Goal: Information Seeking & Learning: Learn about a topic

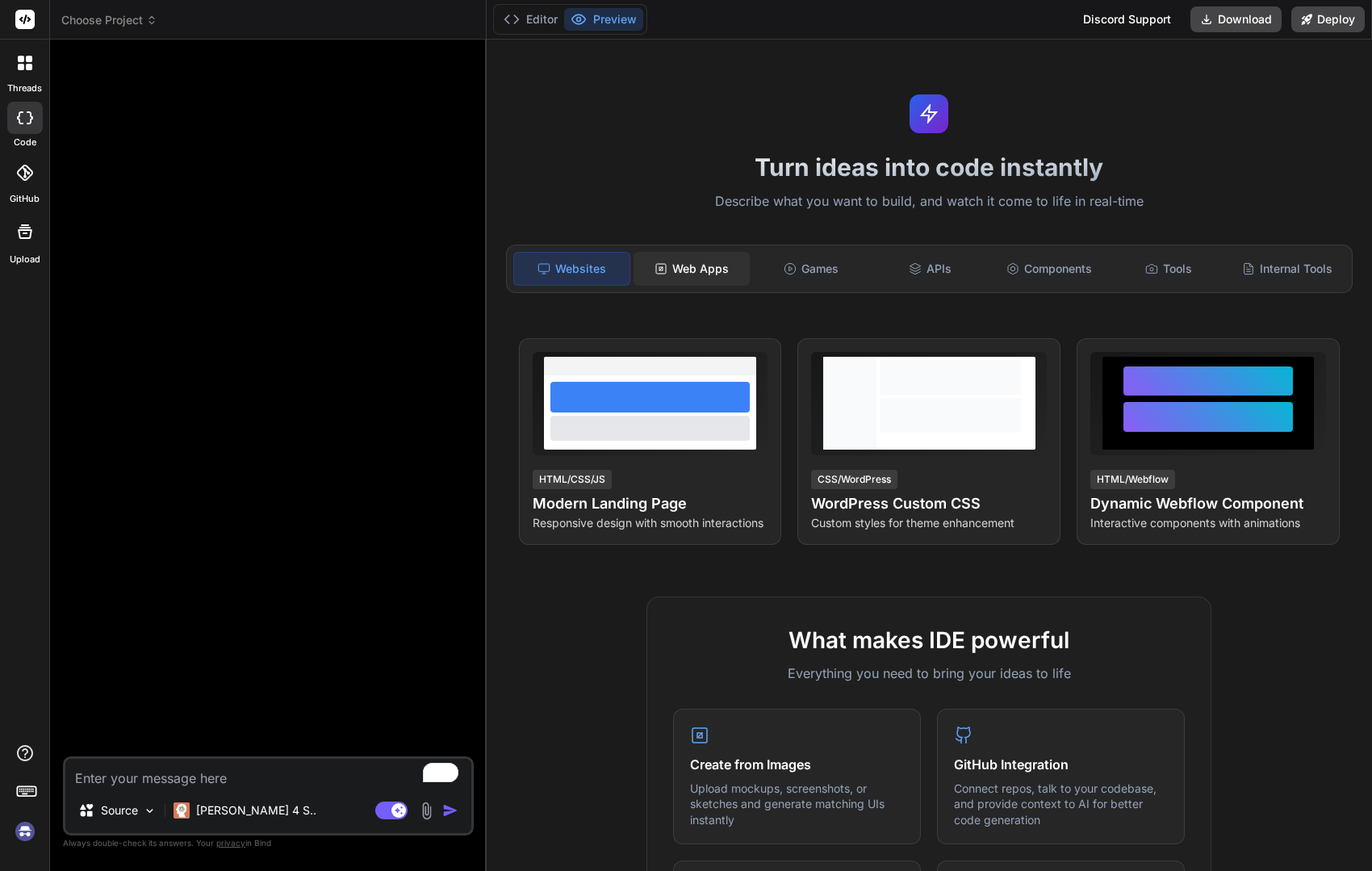
click at [691, 275] on div "Web Apps" at bounding box center [692, 268] width 116 height 34
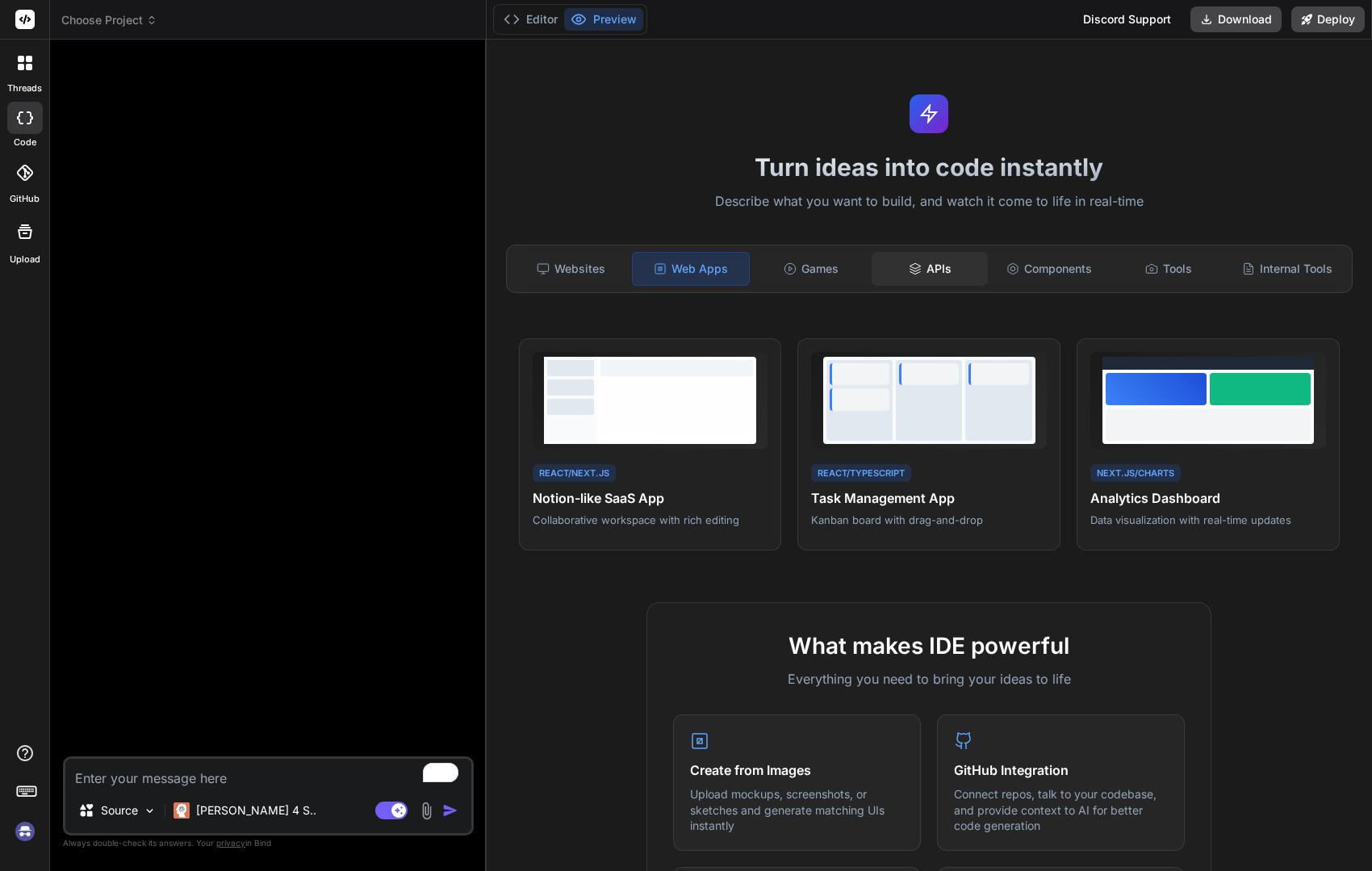
click at [936, 268] on div "APIs" at bounding box center [930, 268] width 116 height 34
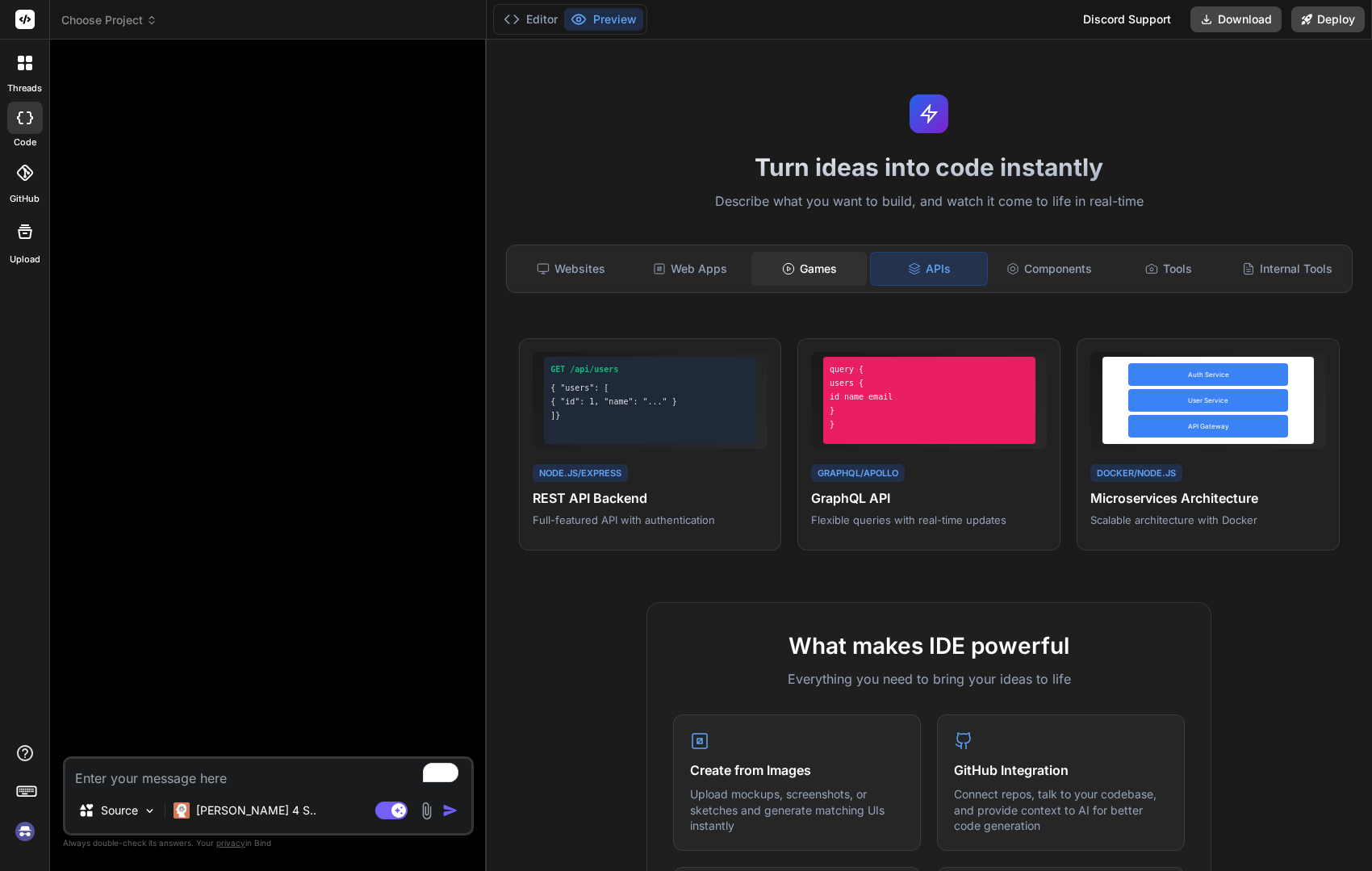
click at [805, 268] on div "Games" at bounding box center [810, 268] width 116 height 34
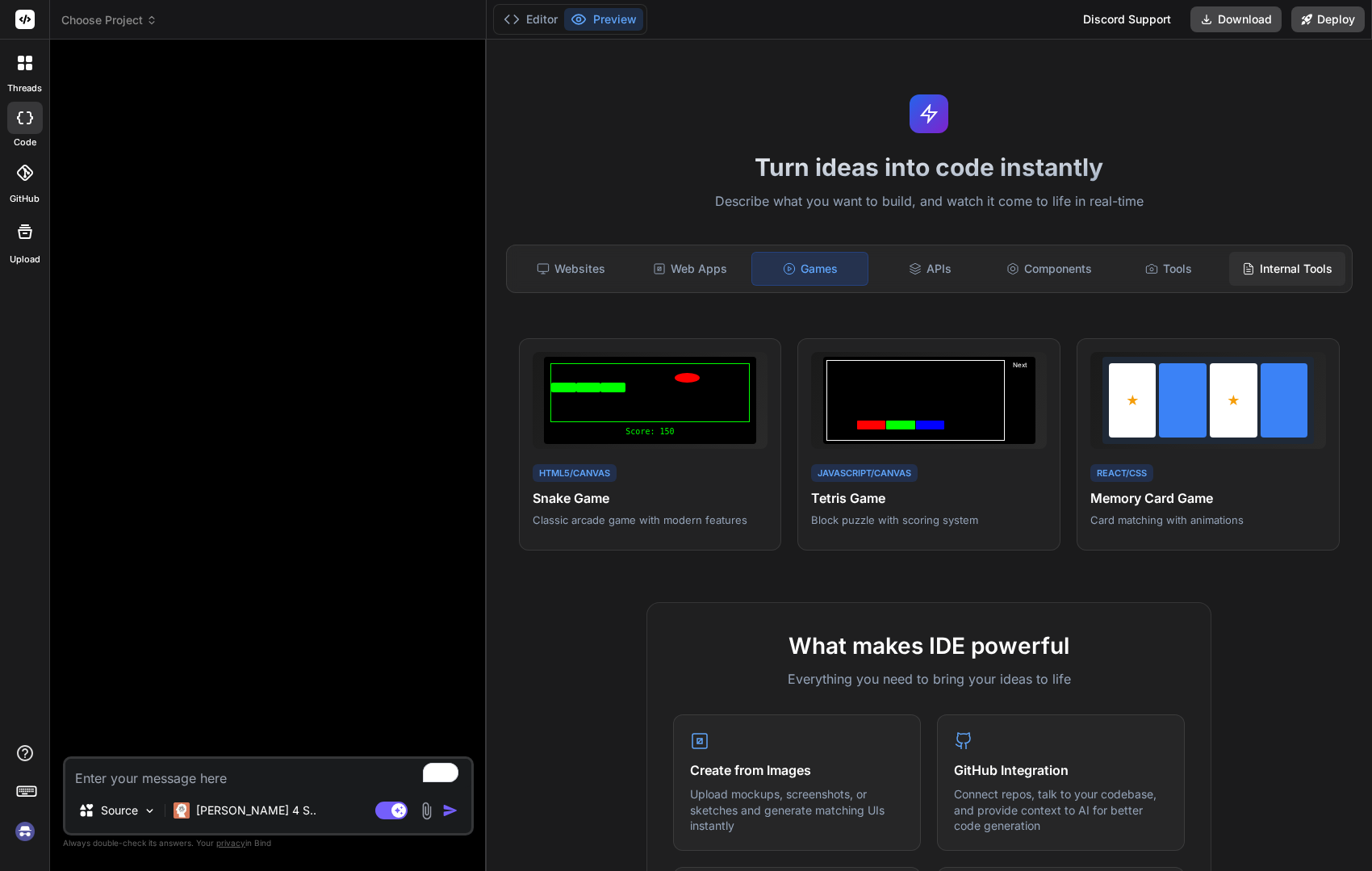
click at [1279, 262] on div "Internal Tools" at bounding box center [1288, 268] width 116 height 34
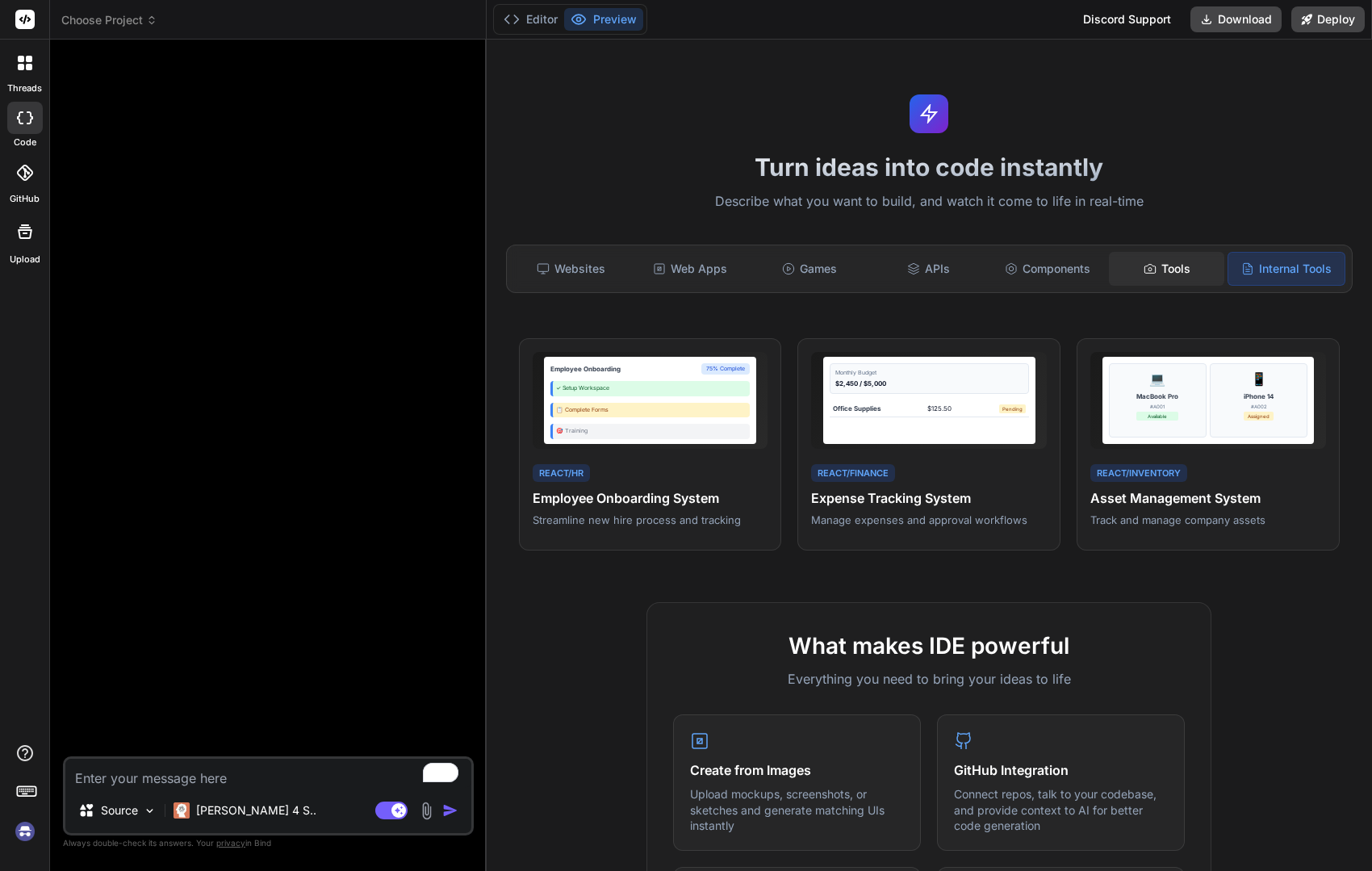
click at [1171, 266] on div "Tools" at bounding box center [1167, 268] width 116 height 34
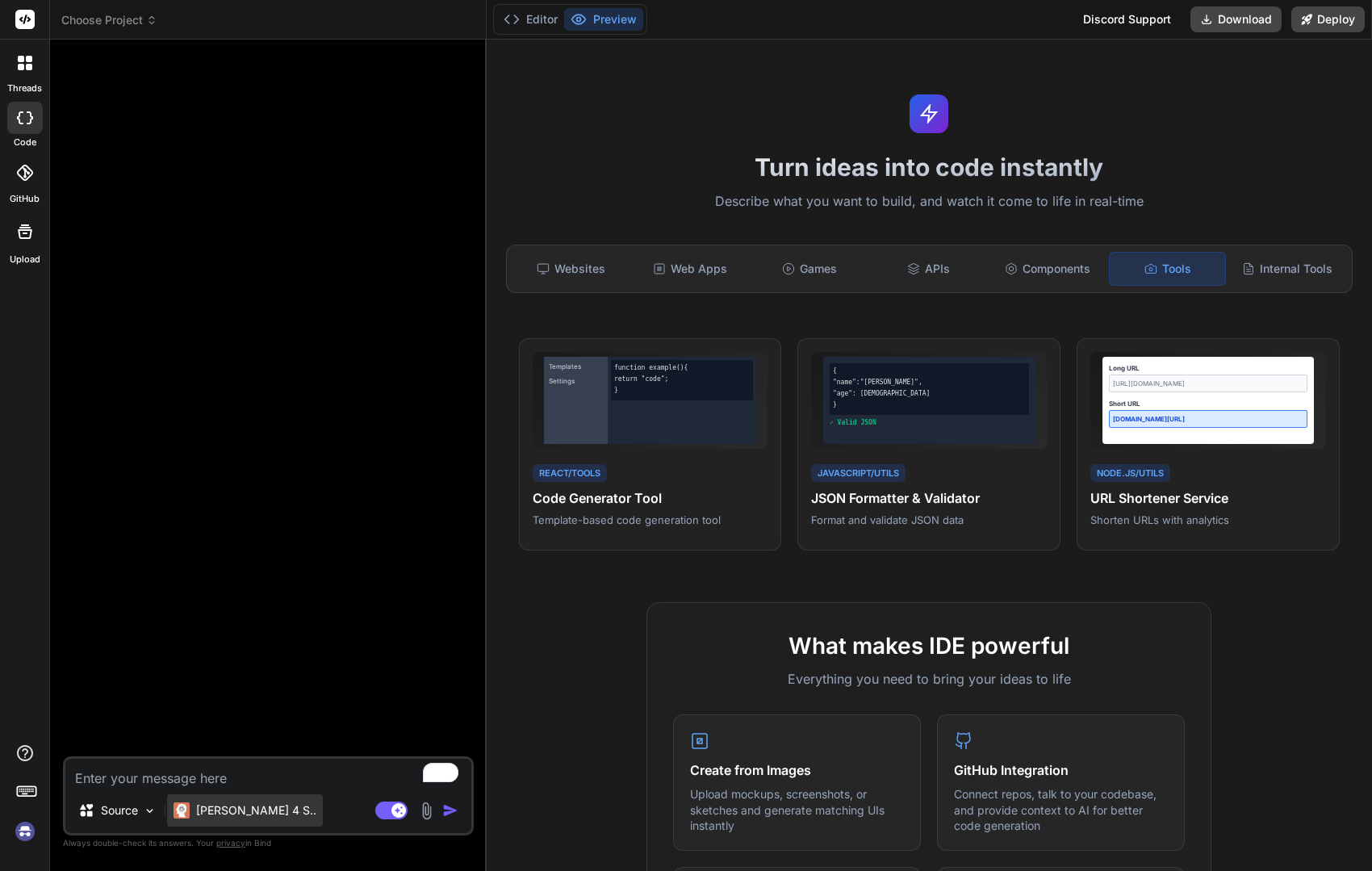
click at [210, 808] on p "[PERSON_NAME] 4 S.." at bounding box center [256, 810] width 120 height 16
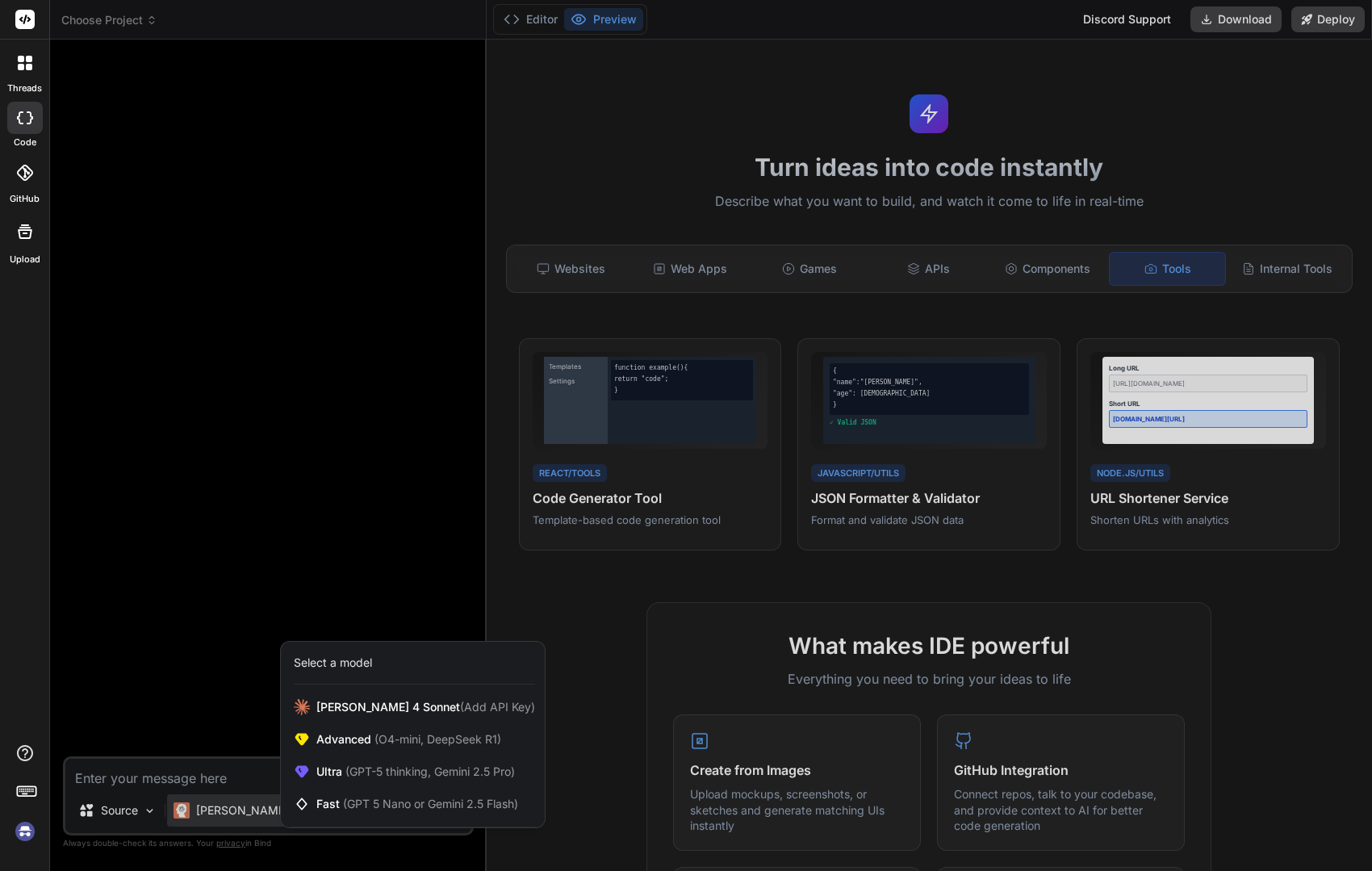
click at [690, 637] on div at bounding box center [686, 436] width 1372 height 871
type textarea "x"
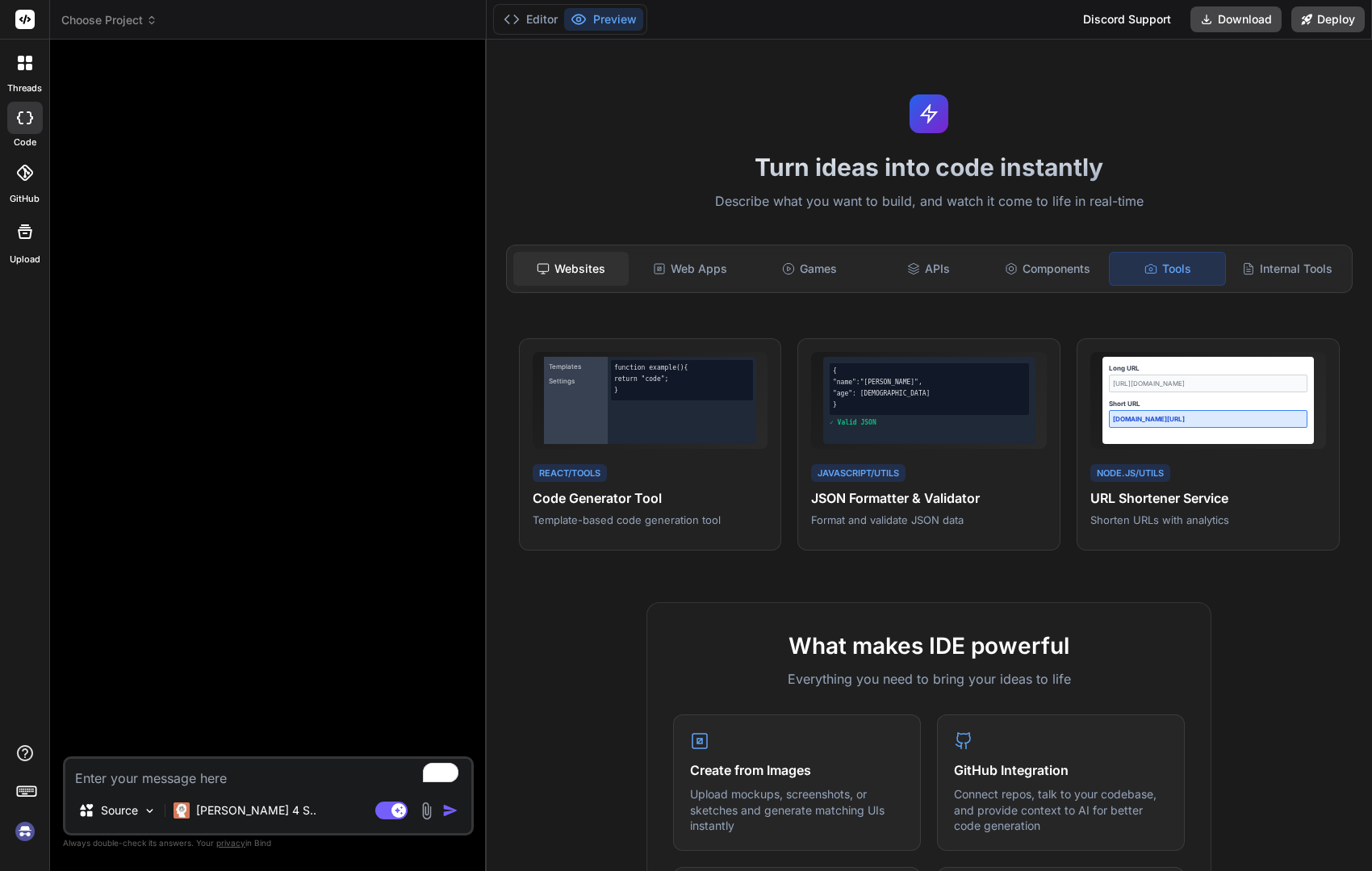
click at [577, 269] on div "Websites" at bounding box center [572, 268] width 116 height 34
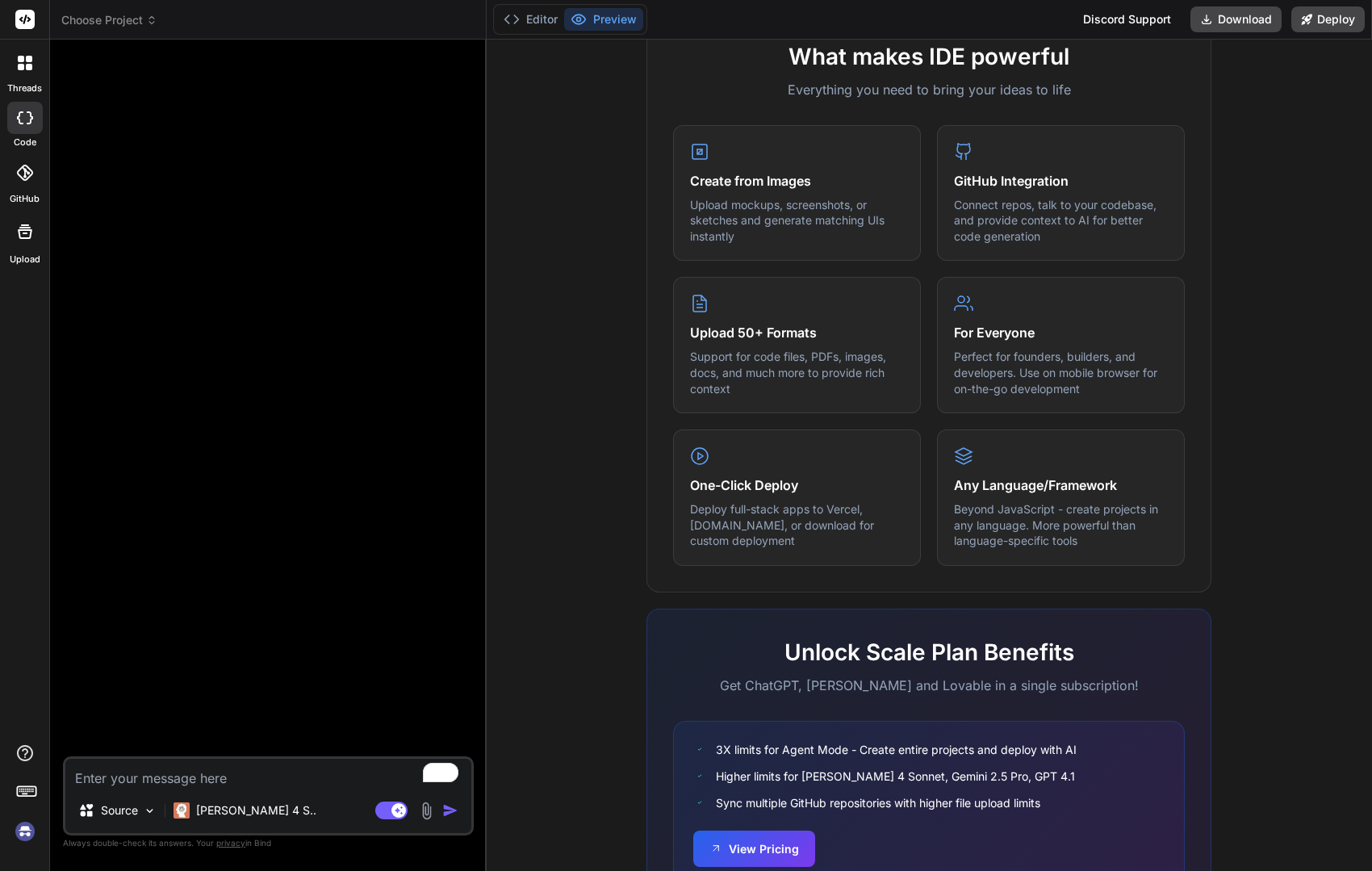
scroll to position [667, 0]
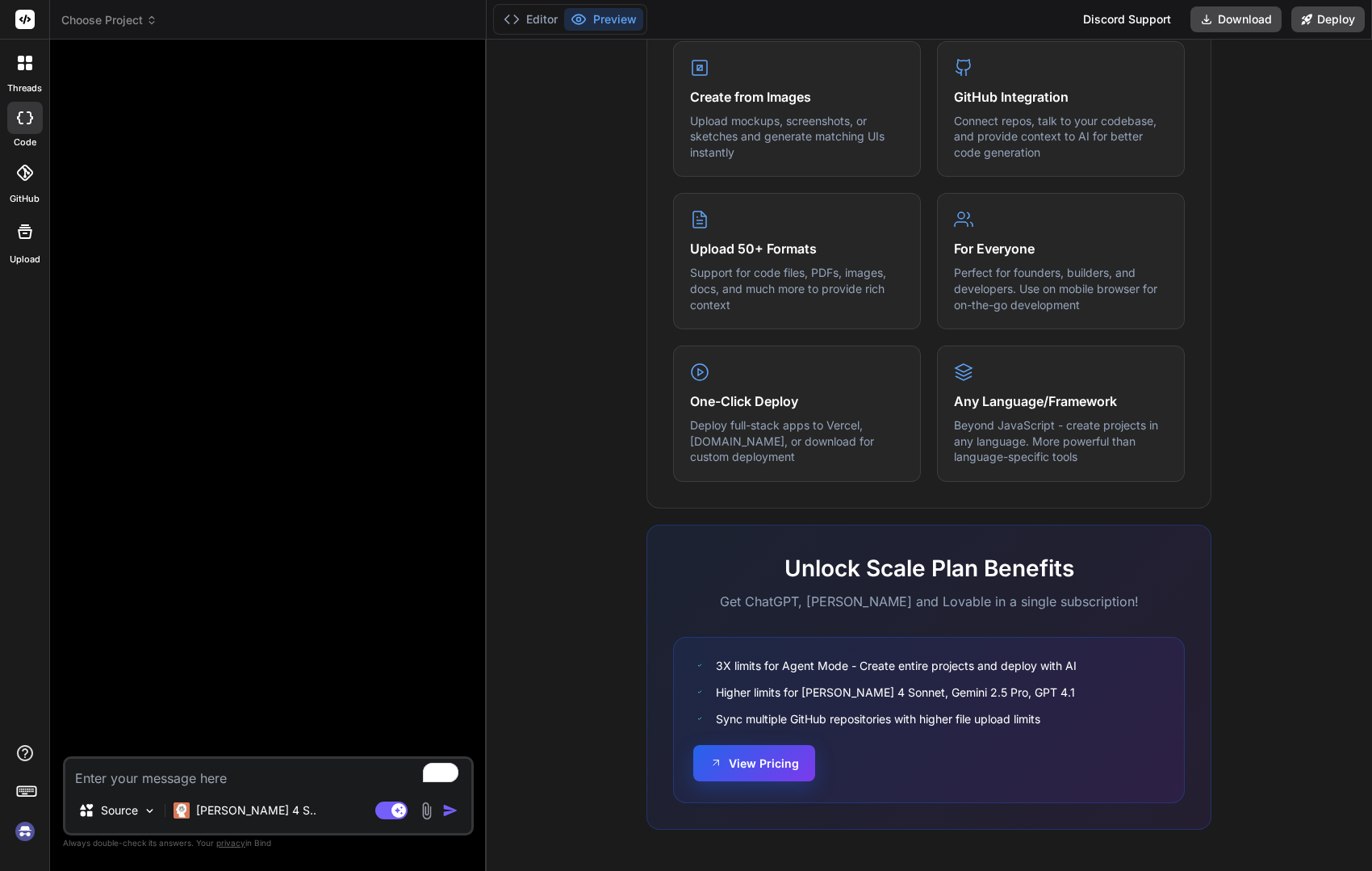
click at [748, 761] on button "View Pricing" at bounding box center [755, 763] width 122 height 37
click at [21, 74] on div at bounding box center [25, 63] width 34 height 34
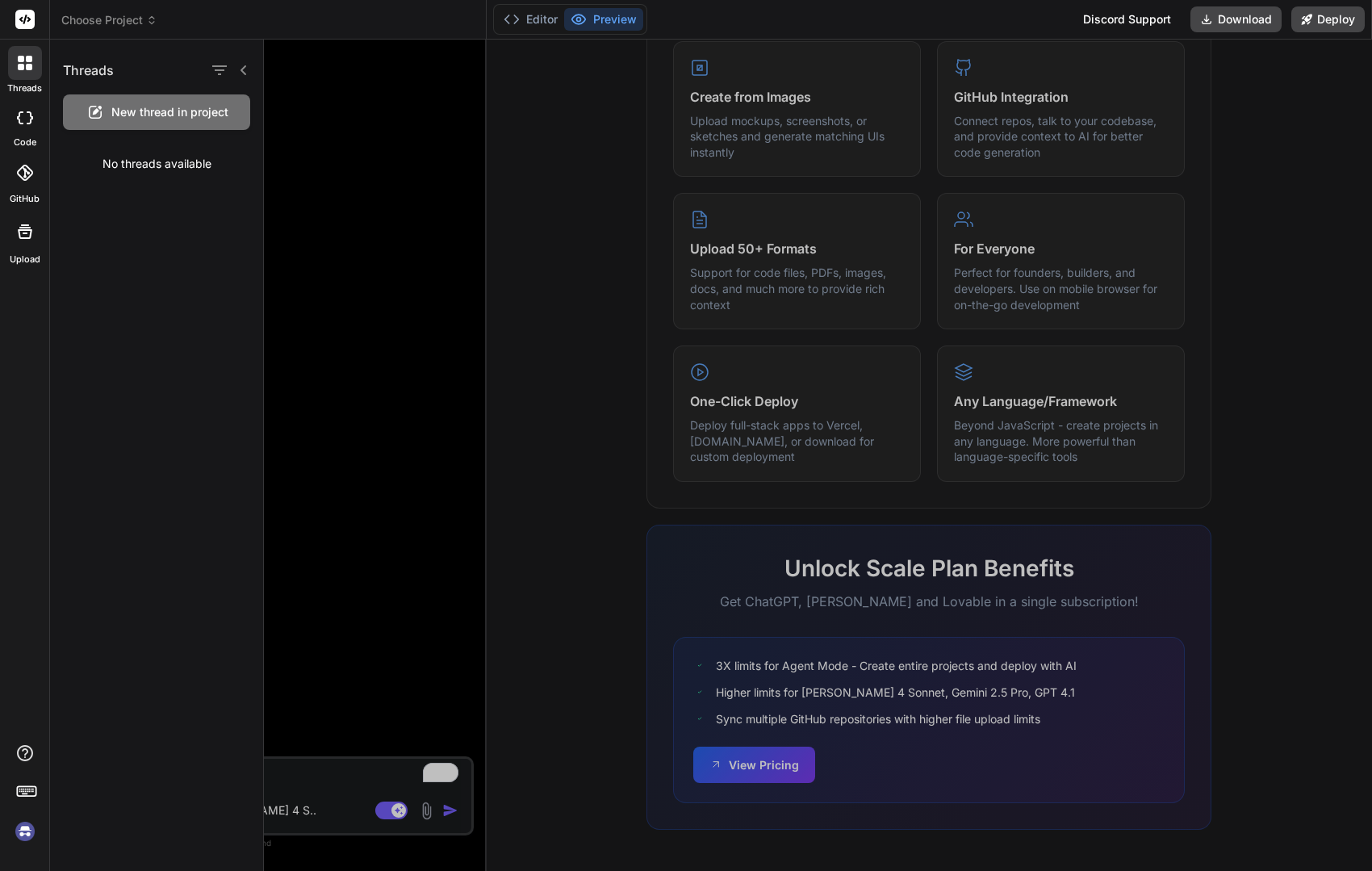
click at [107, 16] on span "Choose Project" at bounding box center [109, 20] width 96 height 16
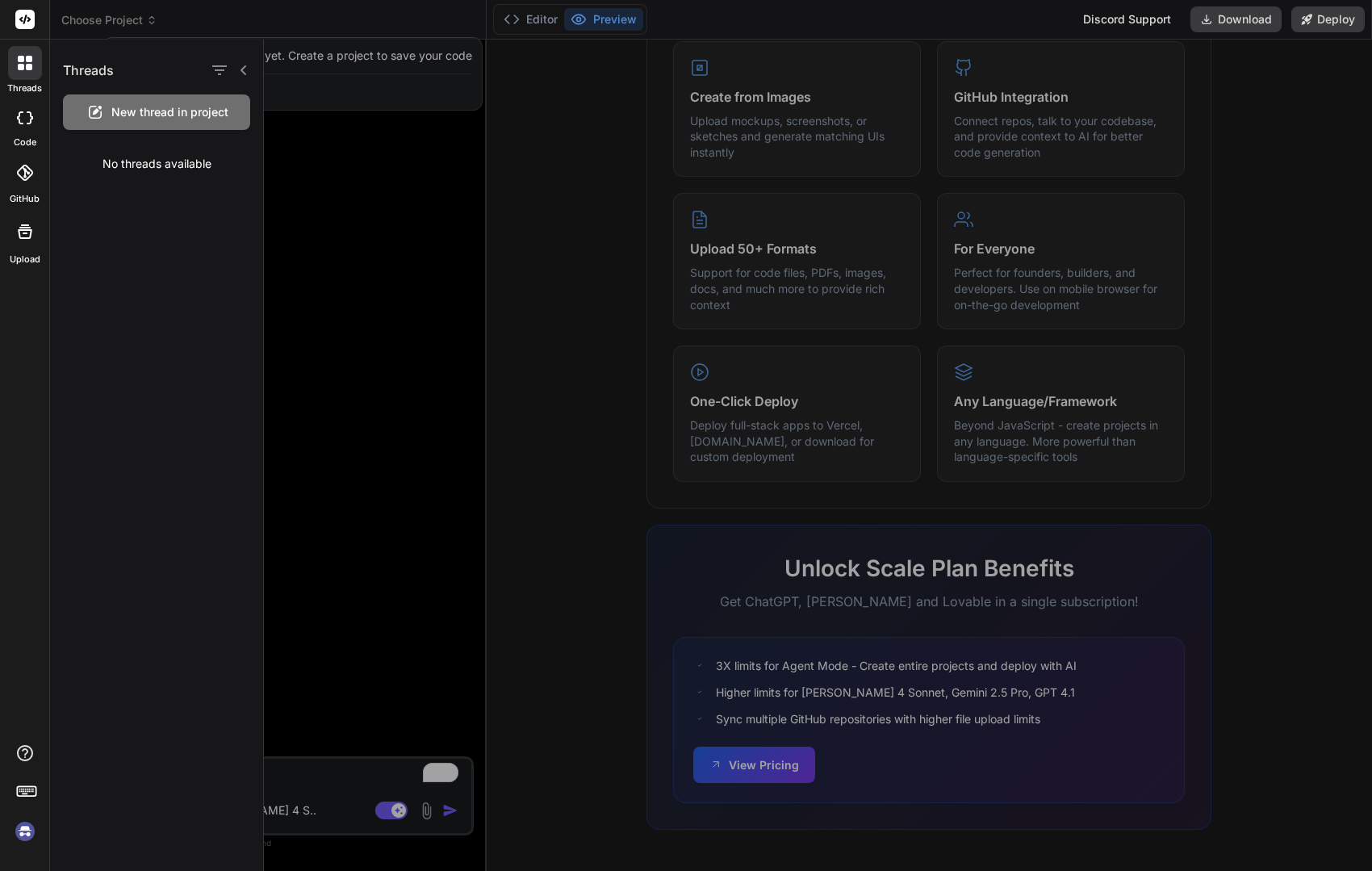
click at [106, 16] on div at bounding box center [686, 436] width 1372 height 871
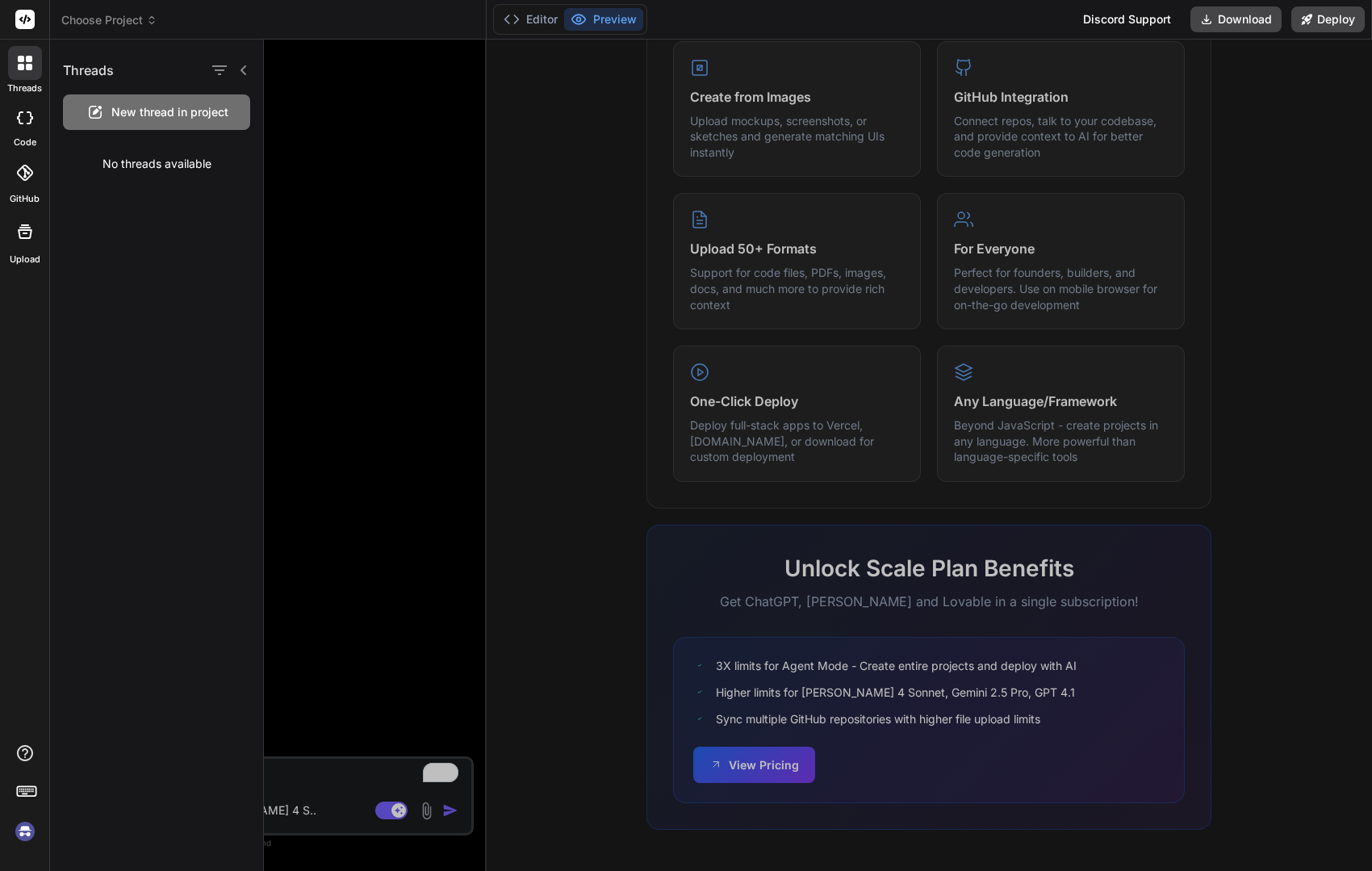
click at [1273, 289] on div at bounding box center [817, 455] width 1108 height 832
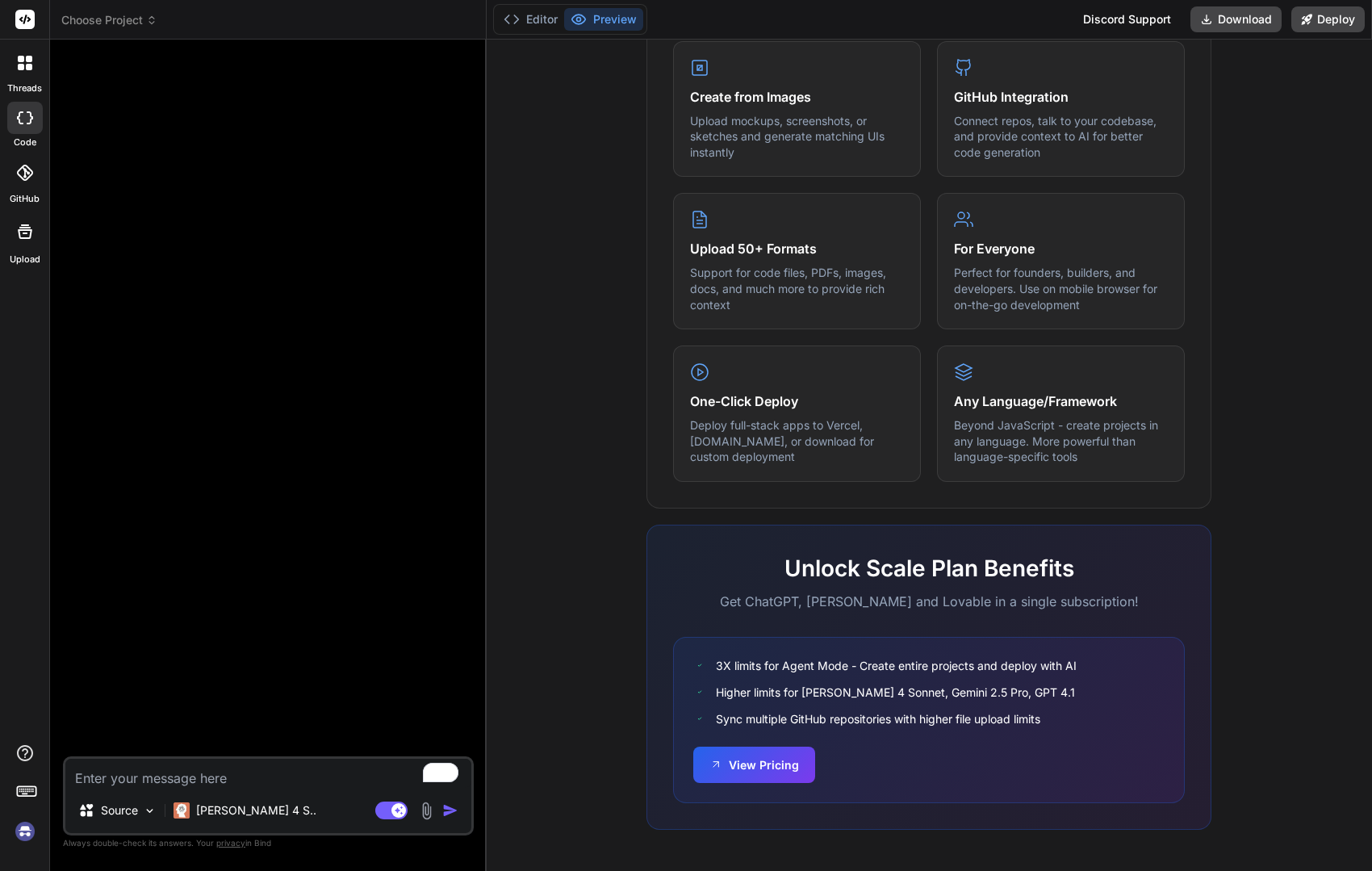
scroll to position [0, 0]
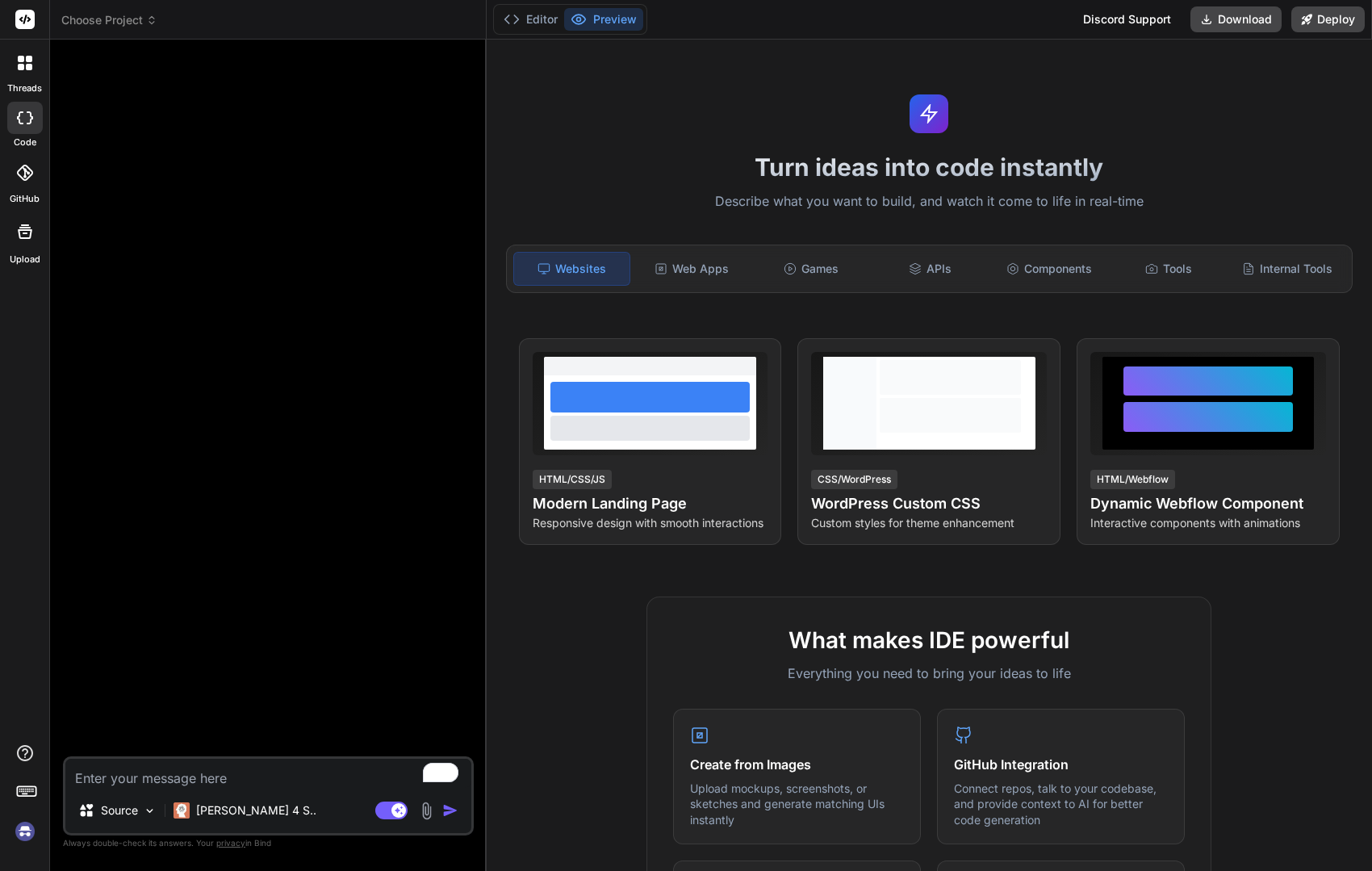
click at [1109, 13] on div "Discord Support" at bounding box center [1127, 20] width 107 height 26
click at [701, 249] on div "Websites Web Apps Games APIs Components Tools Internal Tools" at bounding box center [929, 269] width 846 height 49
click at [694, 260] on div "Web Apps" at bounding box center [692, 268] width 116 height 34
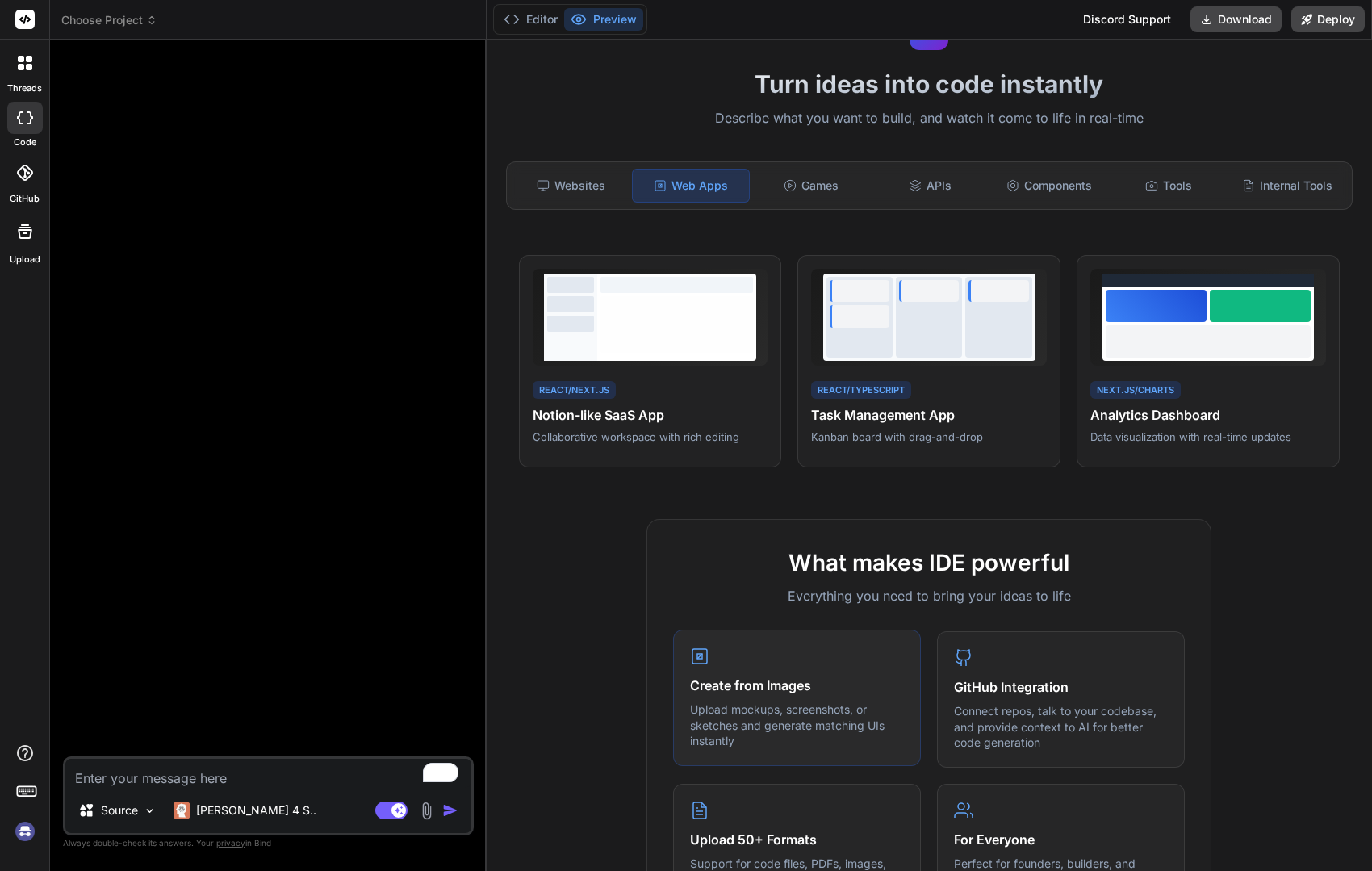
scroll to position [8, 0]
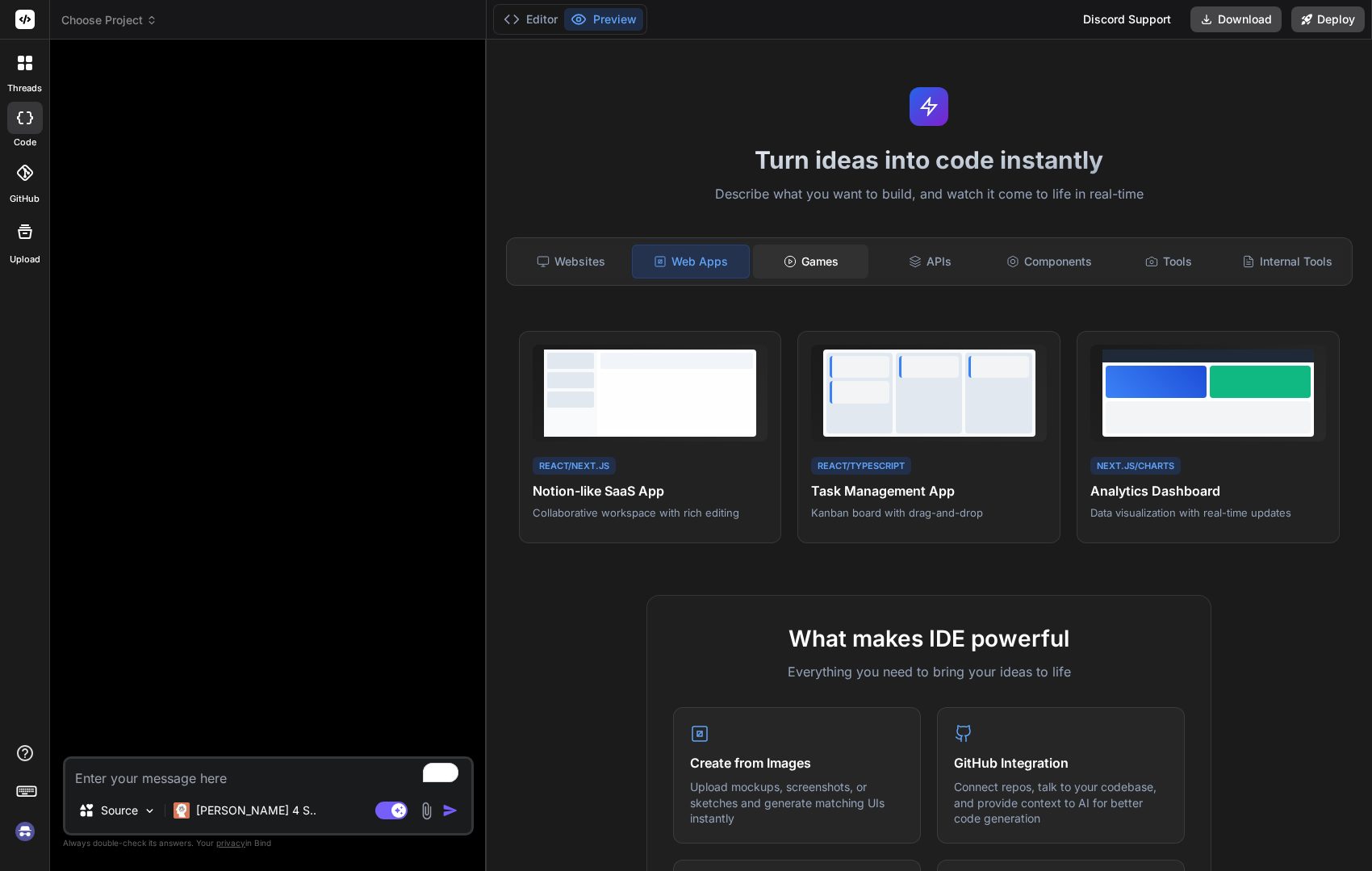
click at [800, 259] on div "Games" at bounding box center [811, 262] width 116 height 34
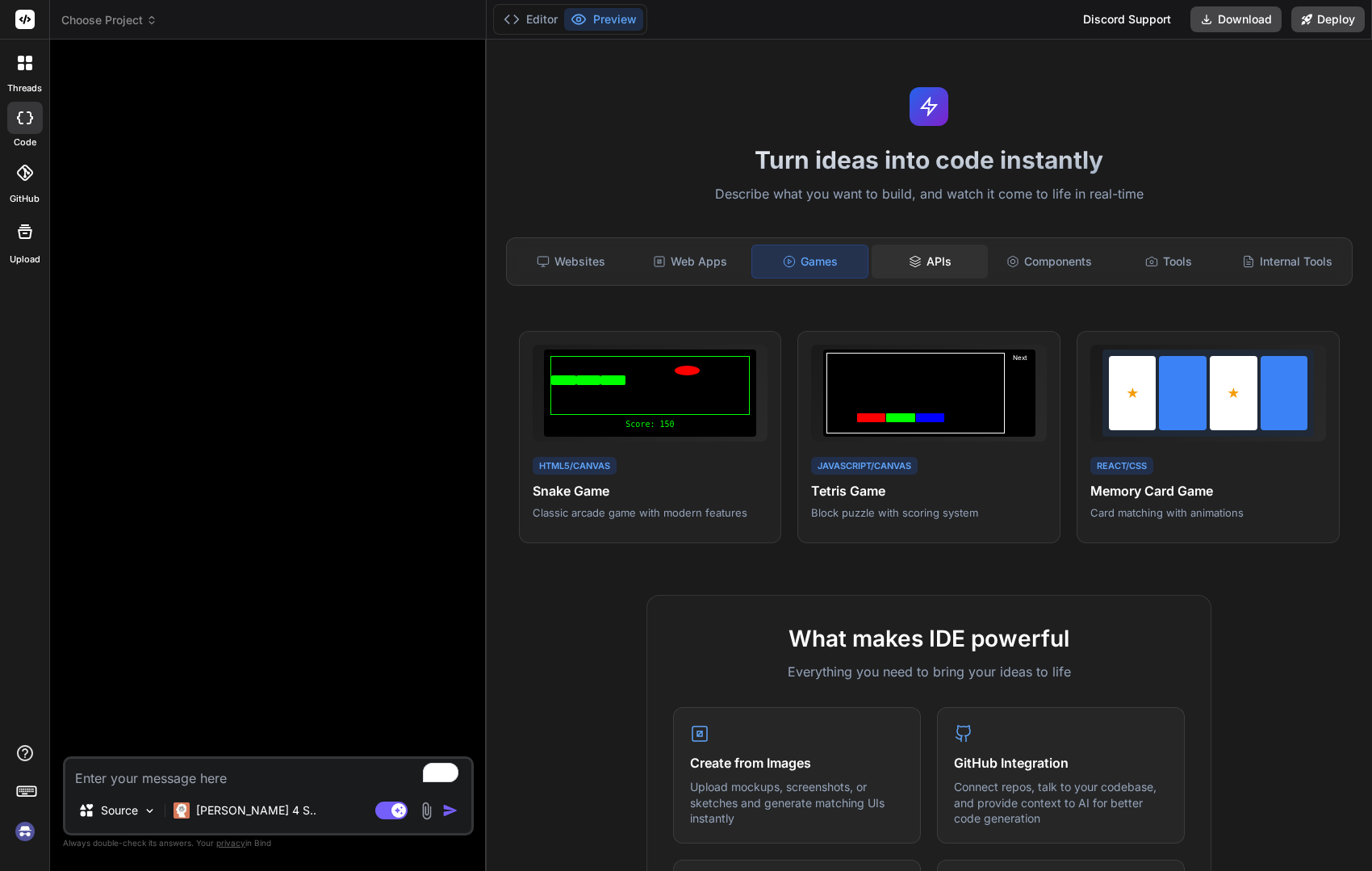
click at [905, 259] on div "APIs" at bounding box center [930, 262] width 116 height 34
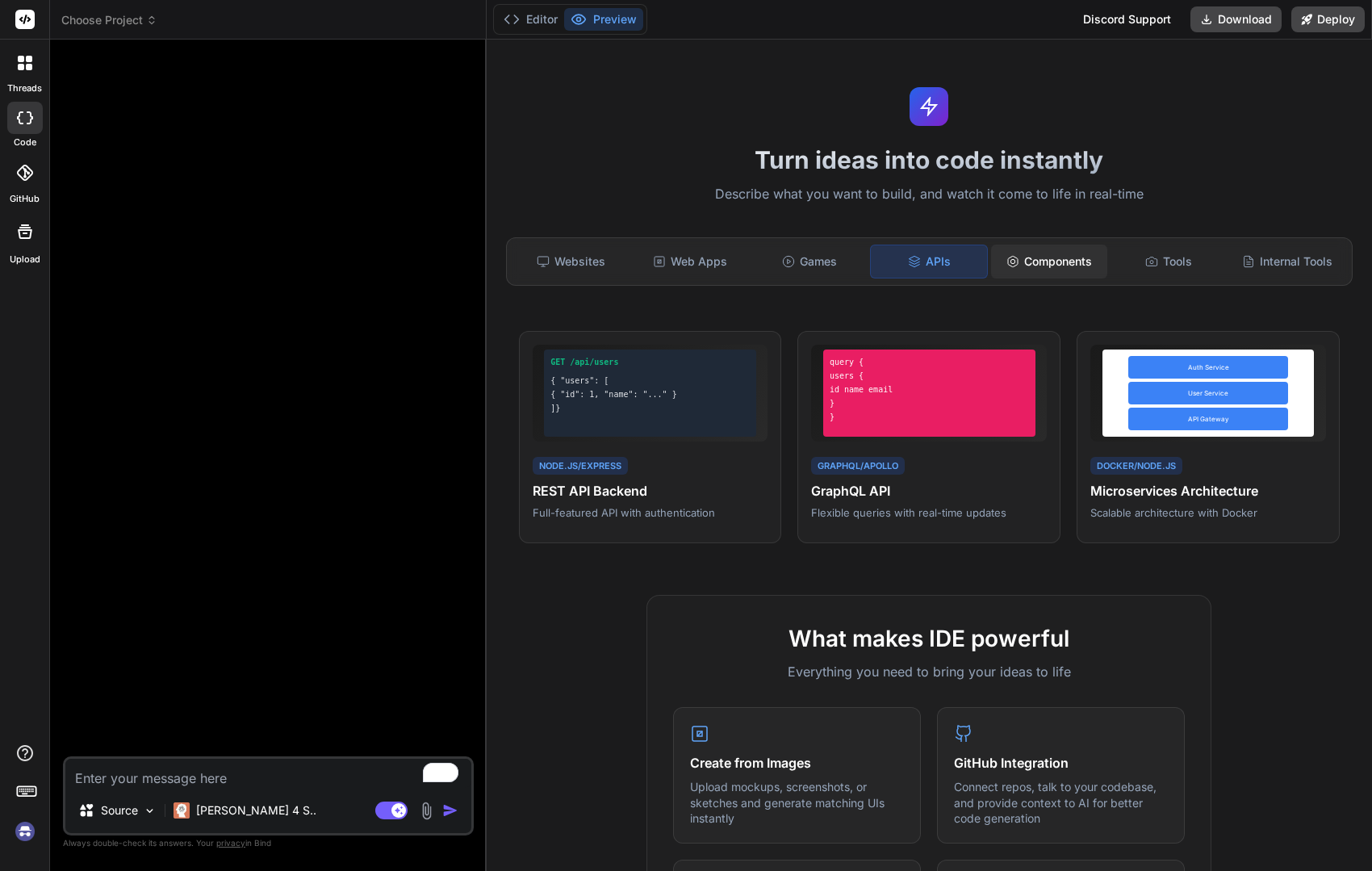
click at [1027, 259] on div "Components" at bounding box center [1049, 262] width 116 height 34
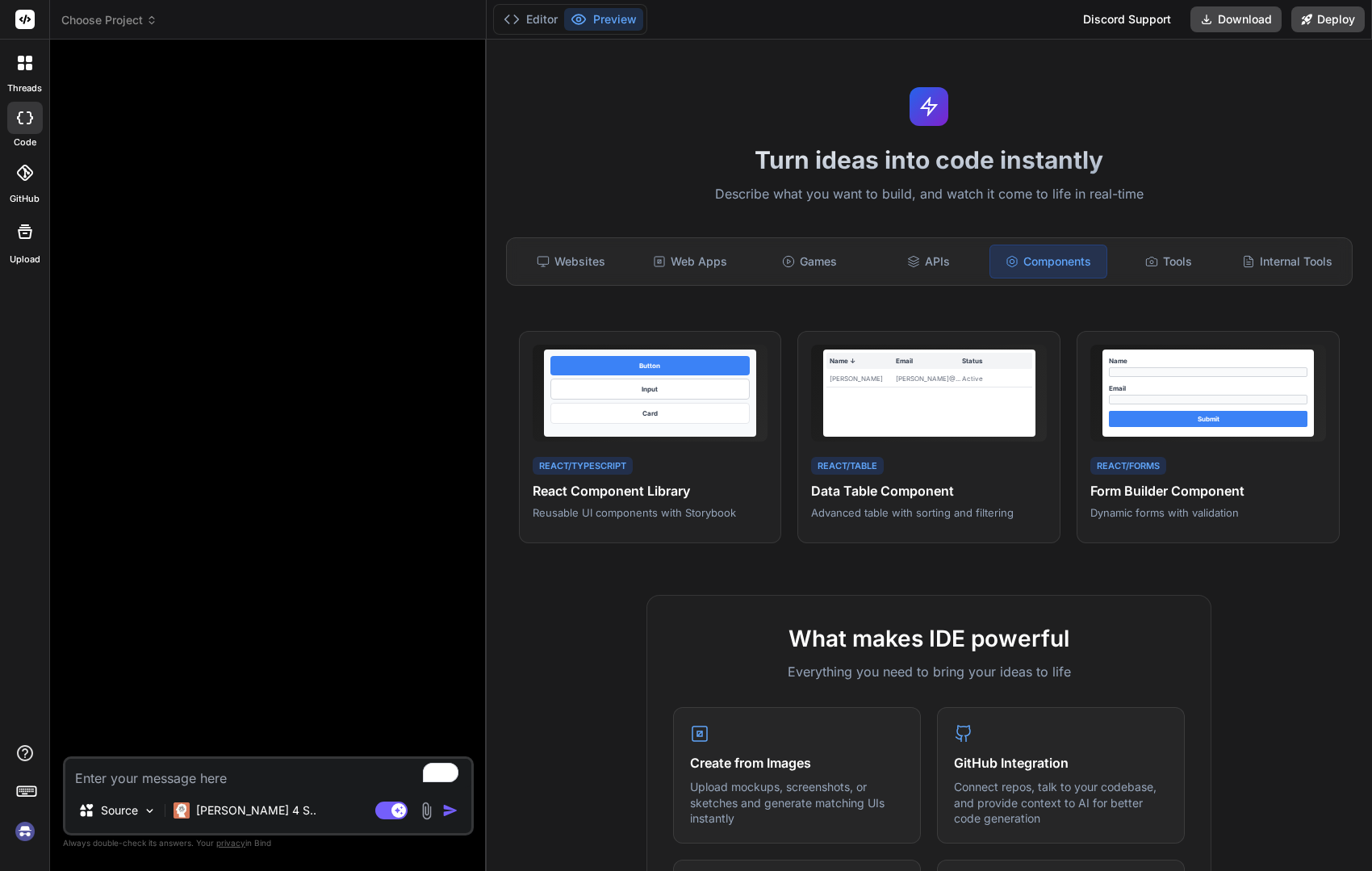
click at [1109, 257] on div "Websites Web Apps Games APIs Components Tools Internal Tools" at bounding box center [929, 262] width 846 height 49
click at [1177, 257] on div "Tools" at bounding box center [1169, 262] width 116 height 34
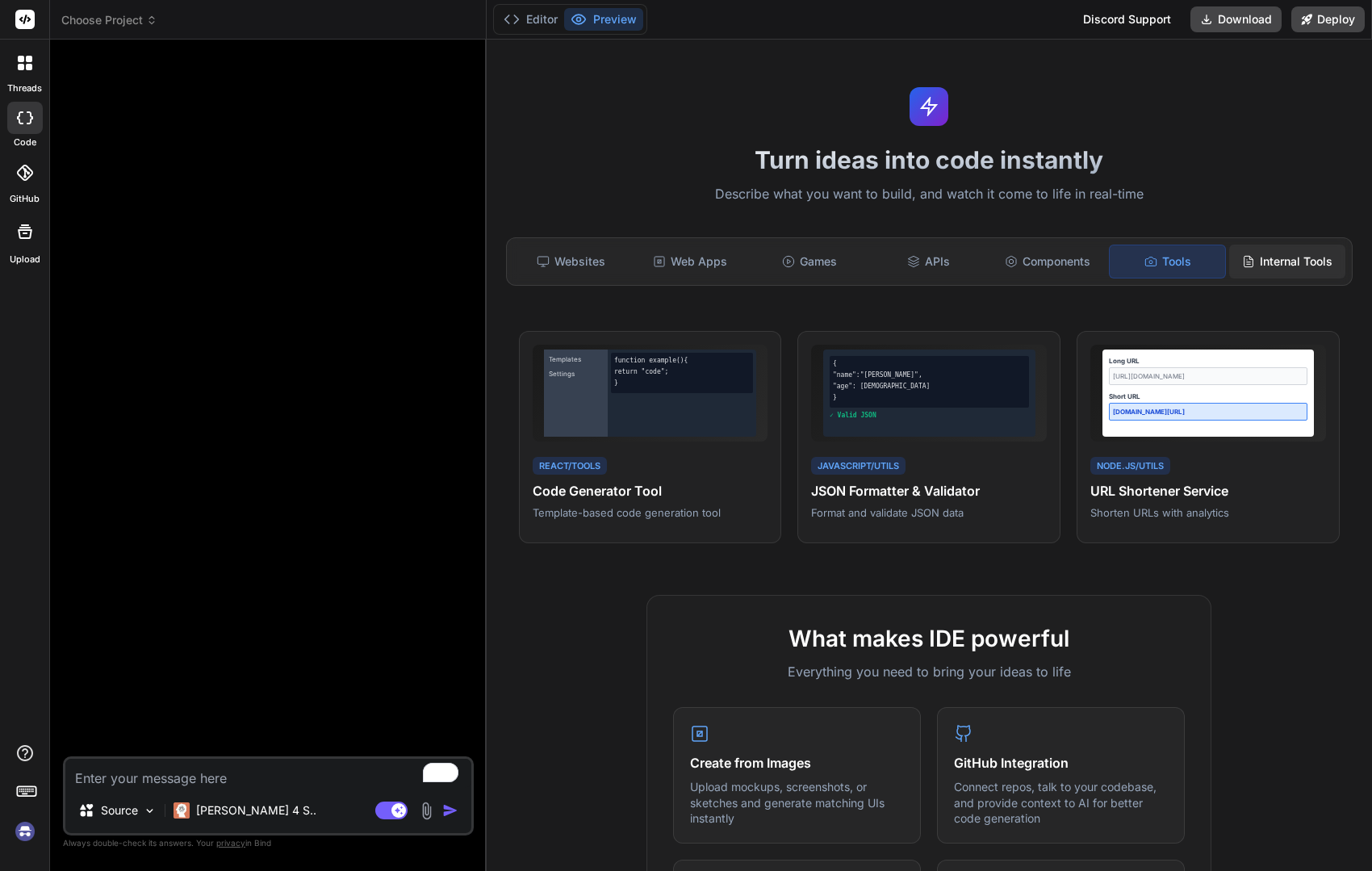
click at [1299, 260] on div "Internal Tools" at bounding box center [1288, 262] width 116 height 34
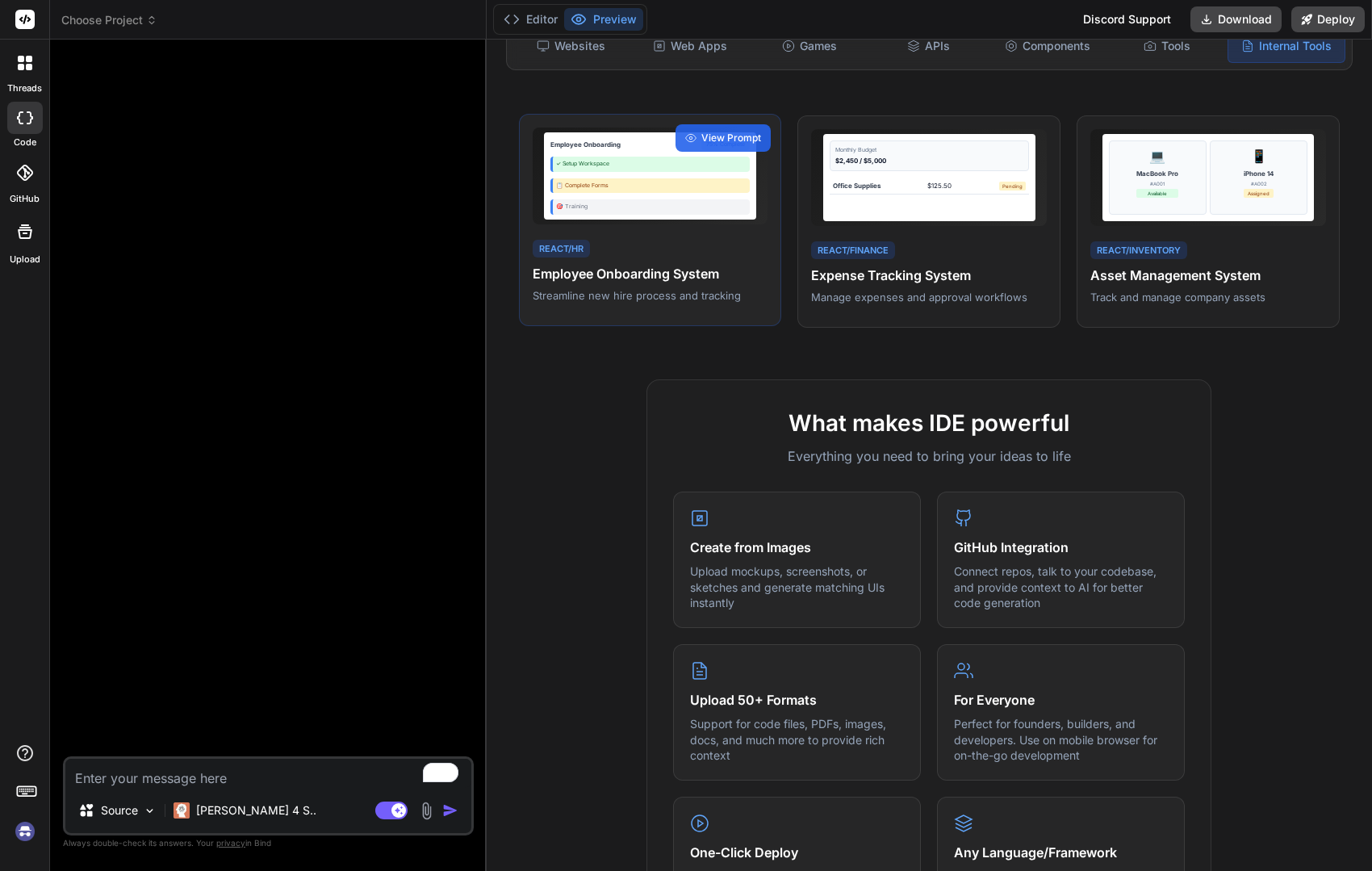
scroll to position [308, 0]
